Goal: Find specific page/section: Find specific page/section

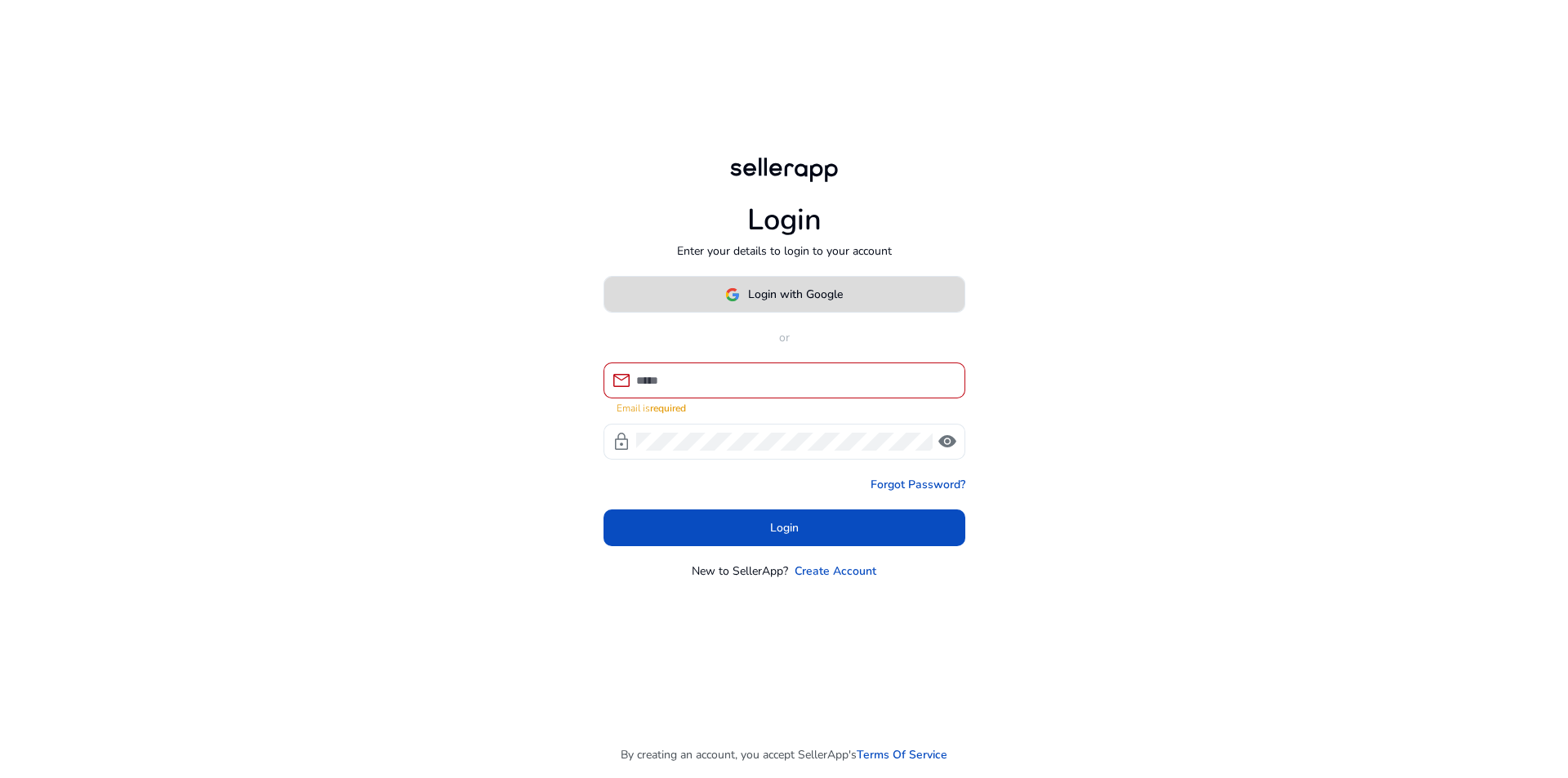
click at [805, 303] on span "Login with Google" at bounding box center [794, 294] width 95 height 18
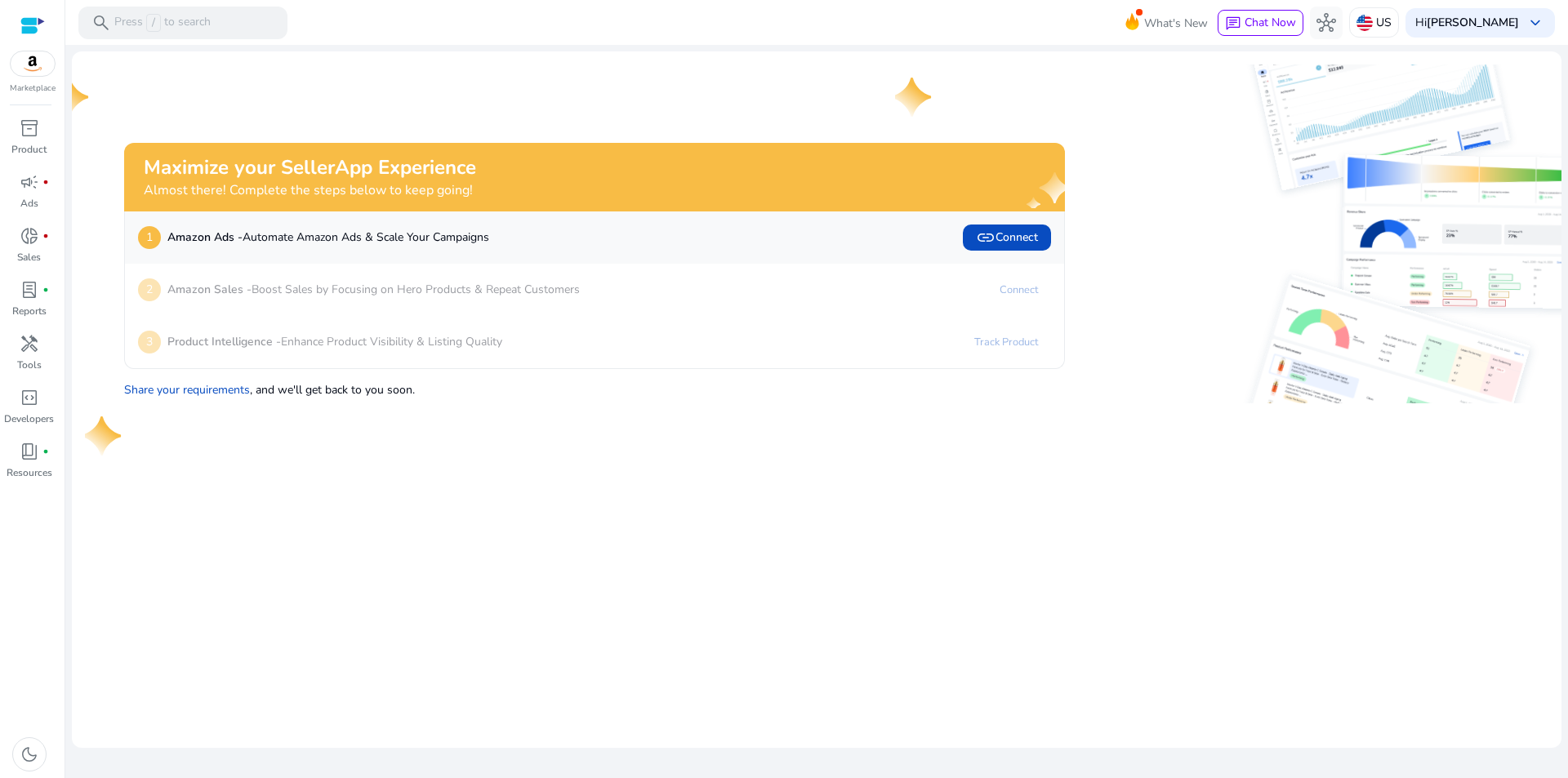
click at [27, 63] on img at bounding box center [32, 64] width 44 height 24
click at [32, 77] on div "Marketplace" at bounding box center [32, 47] width 64 height 95
click at [30, 143] on p "Product" at bounding box center [29, 149] width 35 height 15
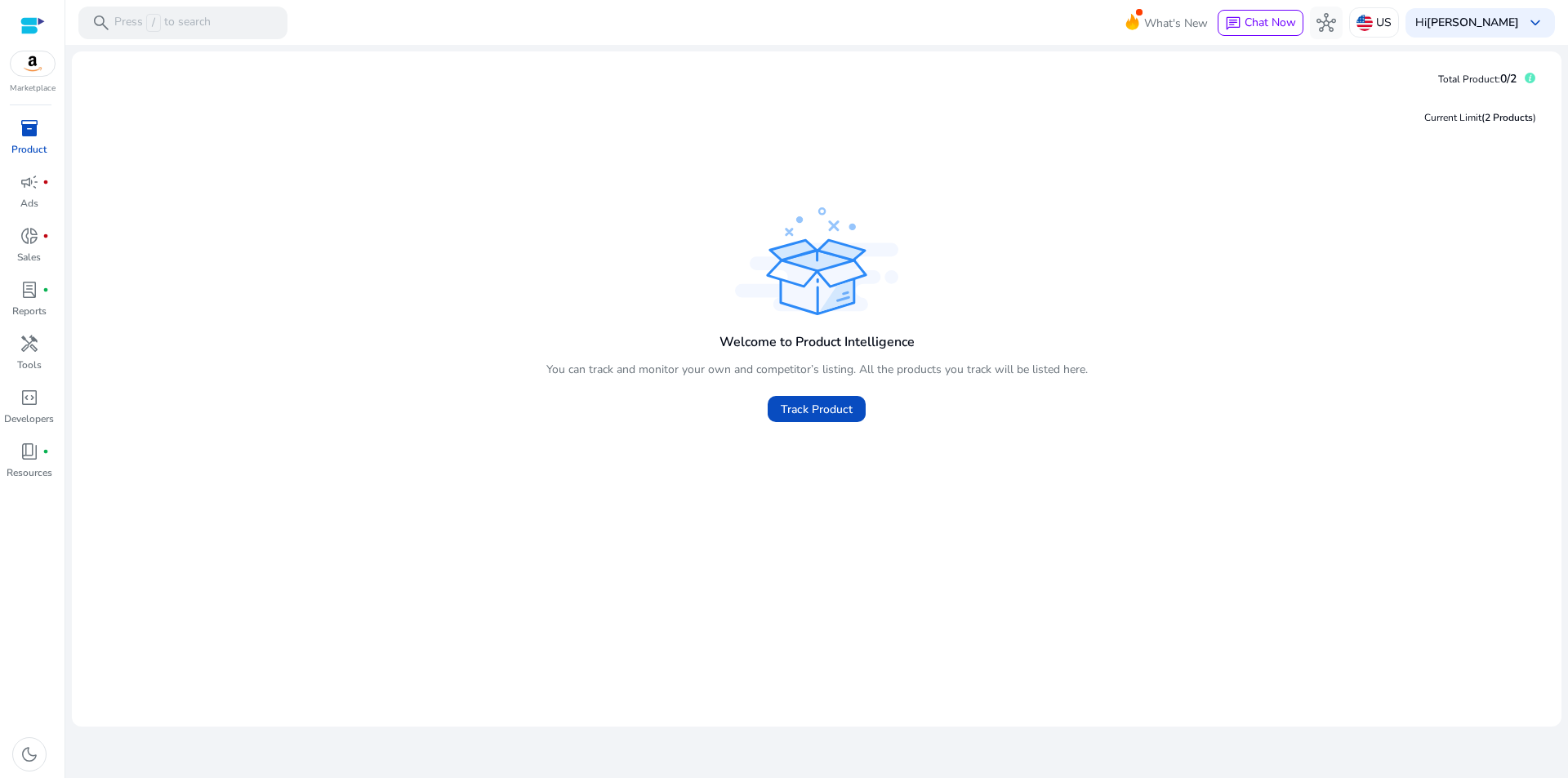
click at [34, 69] on img at bounding box center [32, 64] width 44 height 24
click at [34, 66] on img at bounding box center [32, 64] width 44 height 24
click at [36, 26] on div at bounding box center [32, 25] width 24 height 19
